Goal: Task Accomplishment & Management: Complete application form

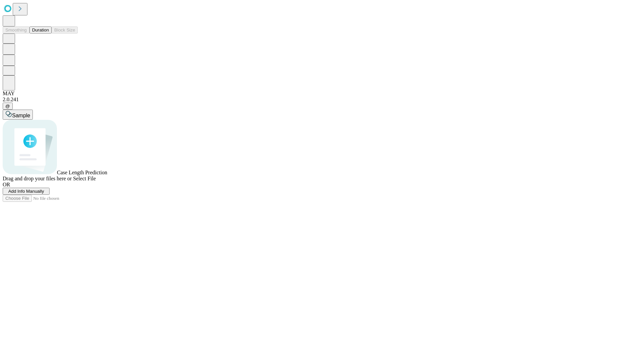
click at [49, 34] on button "Duration" at bounding box center [40, 29] width 22 height 7
click at [44, 194] on span "Add Info Manually" at bounding box center [26, 191] width 36 height 5
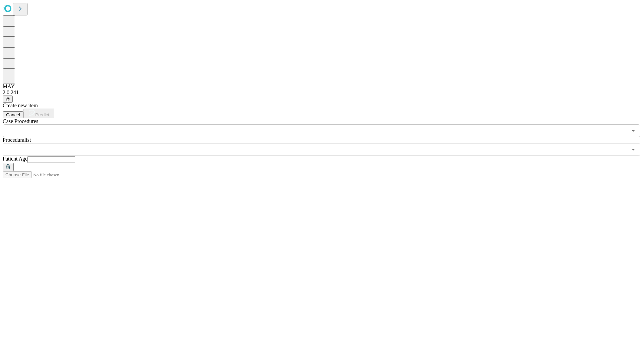
click at [75, 156] on input "text" at bounding box center [51, 159] width 48 height 7
type input "**"
click at [326, 143] on input "text" at bounding box center [315, 149] width 625 height 13
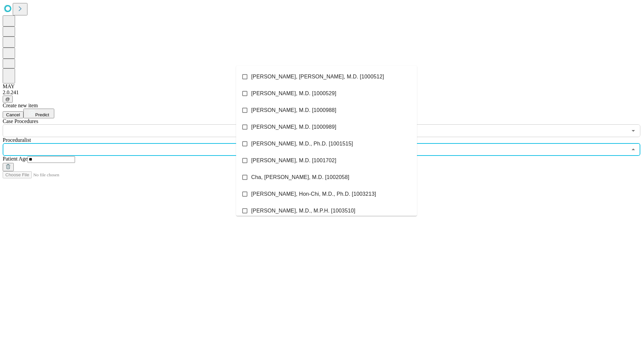
click at [327, 77] on li "[PERSON_NAME], [PERSON_NAME], M.D. [1000512]" at bounding box center [326, 76] width 181 height 17
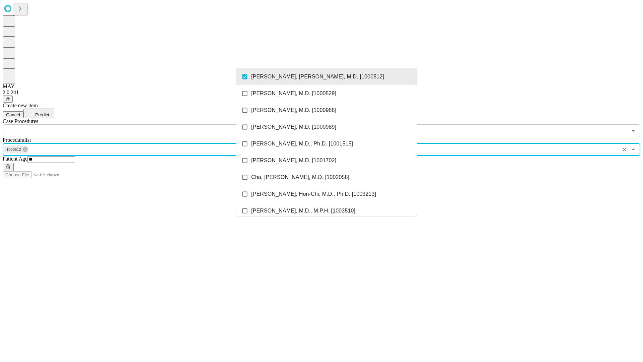
click at [141, 124] on input "text" at bounding box center [315, 130] width 625 height 13
